Goal: Information Seeking & Learning: Learn about a topic

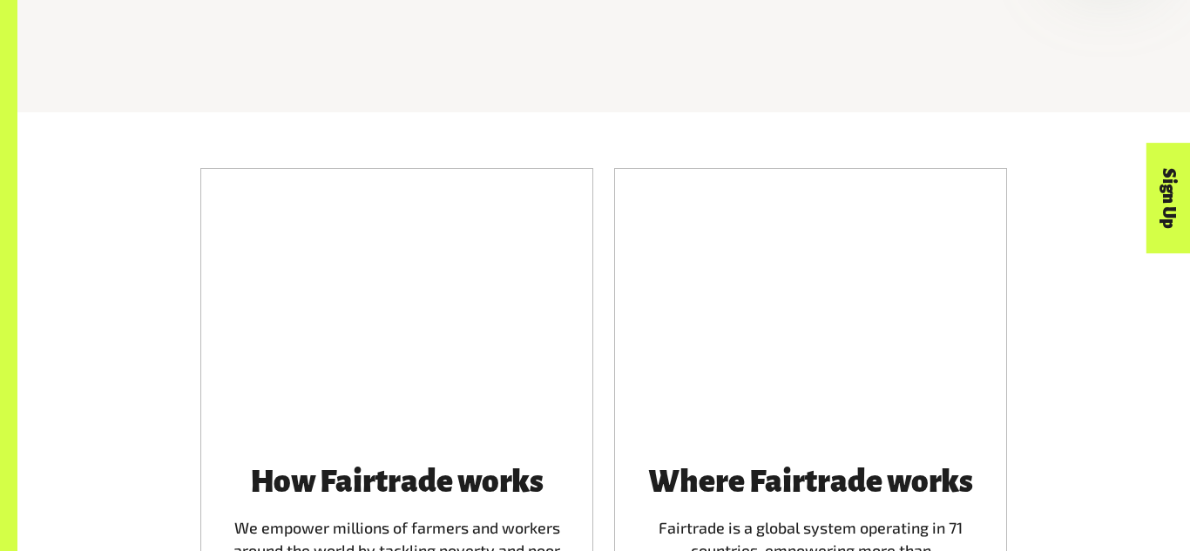
scroll to position [846, 0]
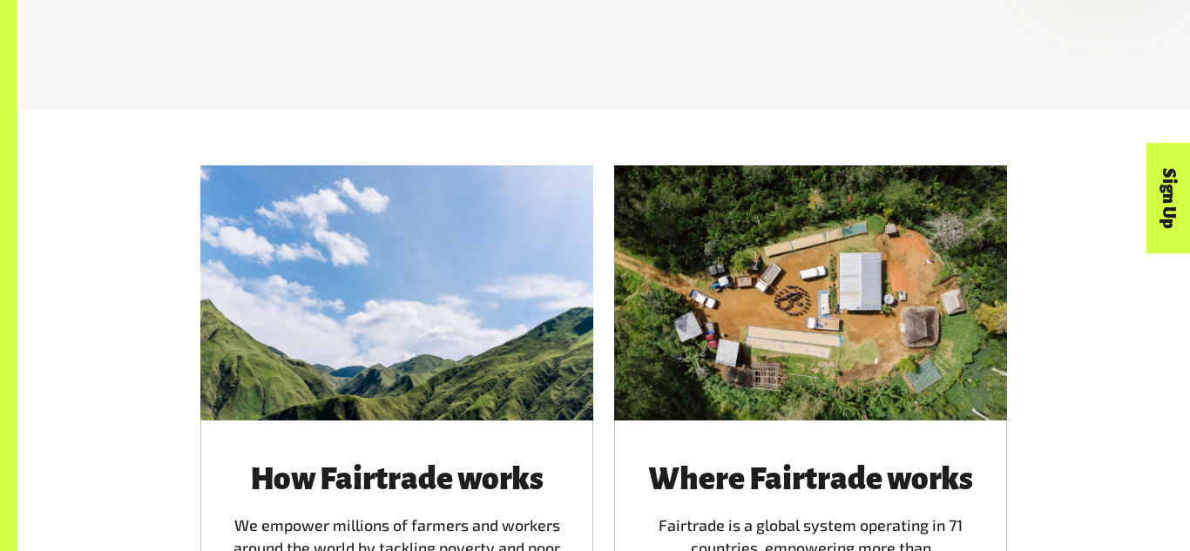
click at [729, 370] on div at bounding box center [810, 293] width 393 height 255
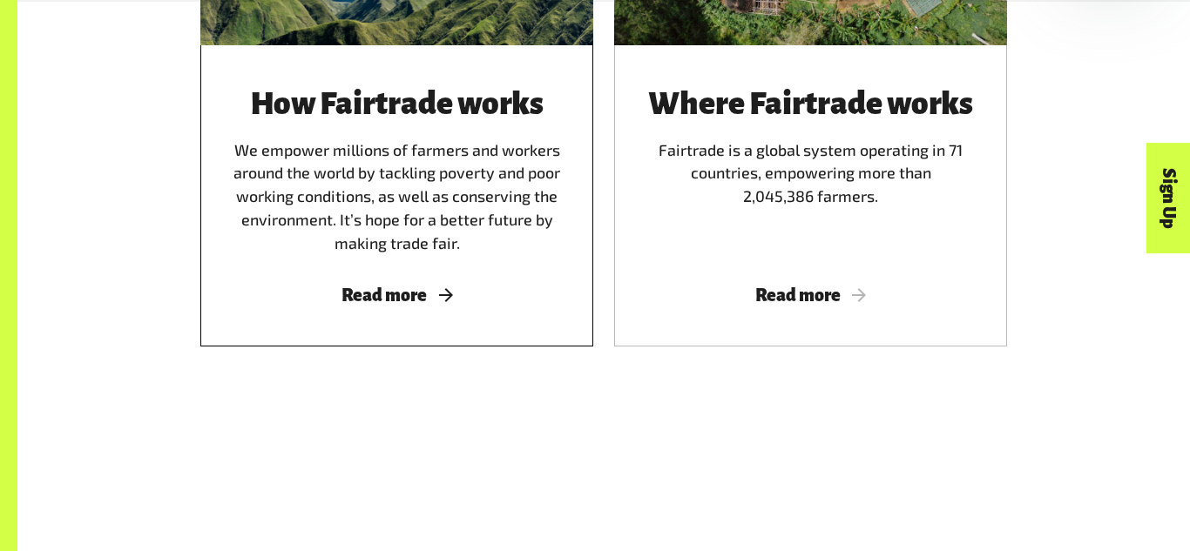
scroll to position [1227, 0]
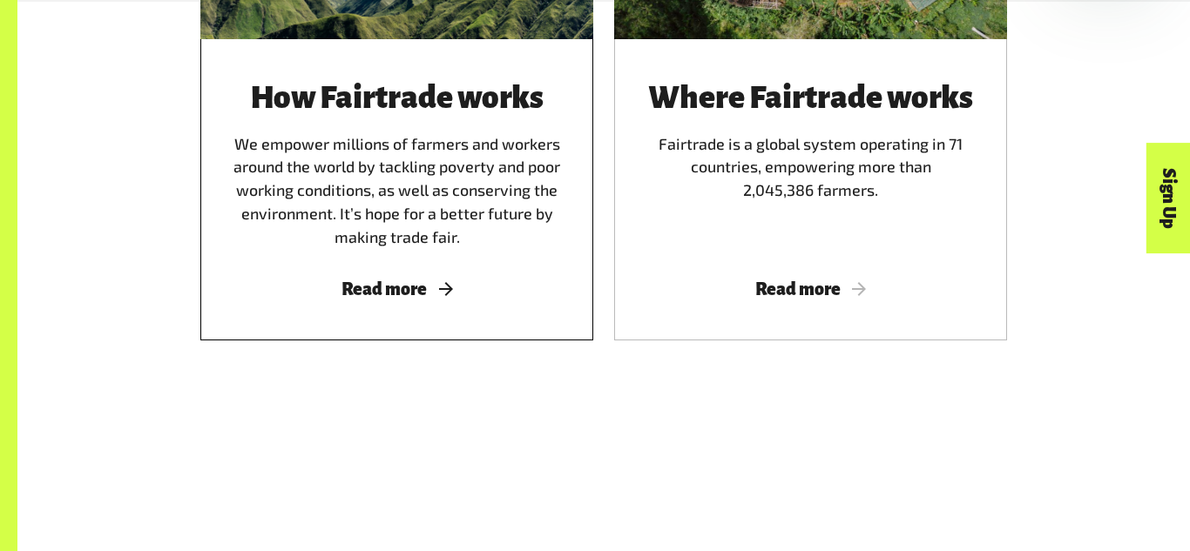
click at [420, 273] on div "How Fairtrade works We empower millions of farmers and workers around the world…" at bounding box center [396, 189] width 393 height 301
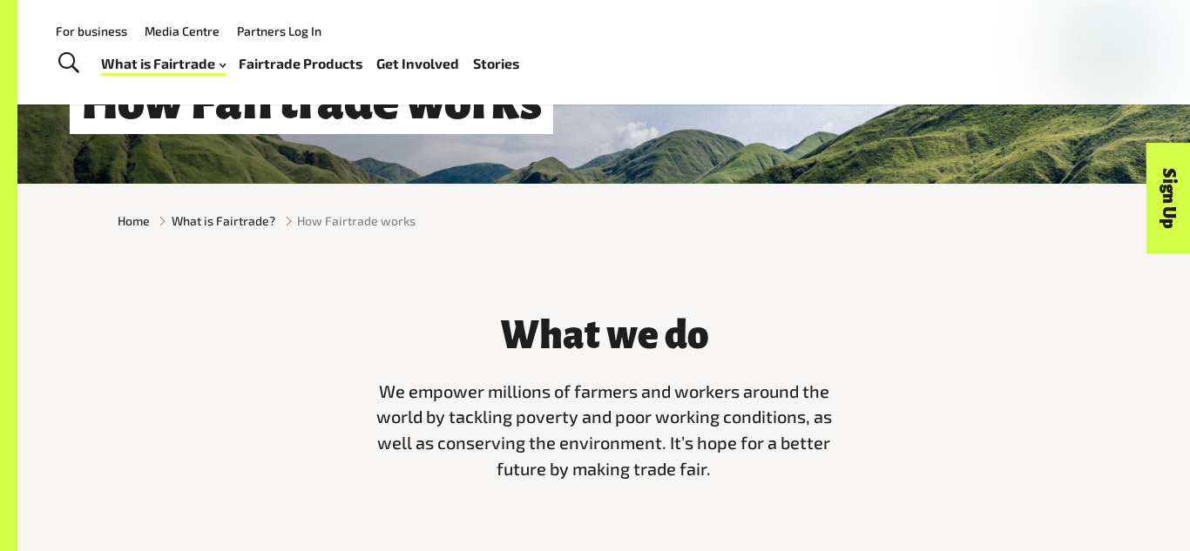
scroll to position [281, 0]
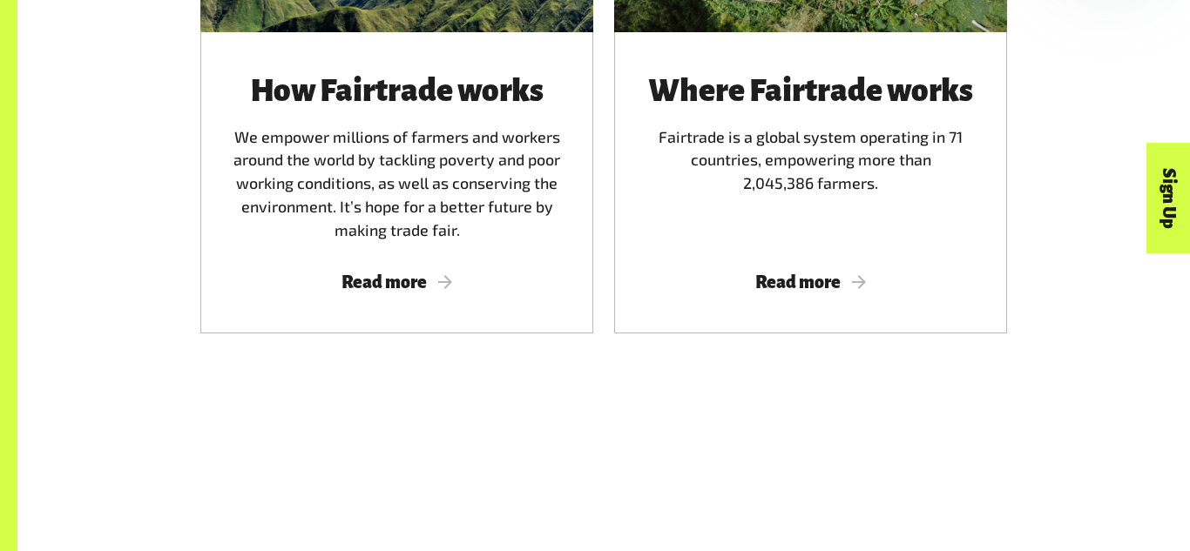
click at [629, 302] on div "Where Fairtrade works Fairtrade is a global system operating in 71 countries, e…" at bounding box center [810, 182] width 393 height 301
